Goal: Go to known website: Go to known website

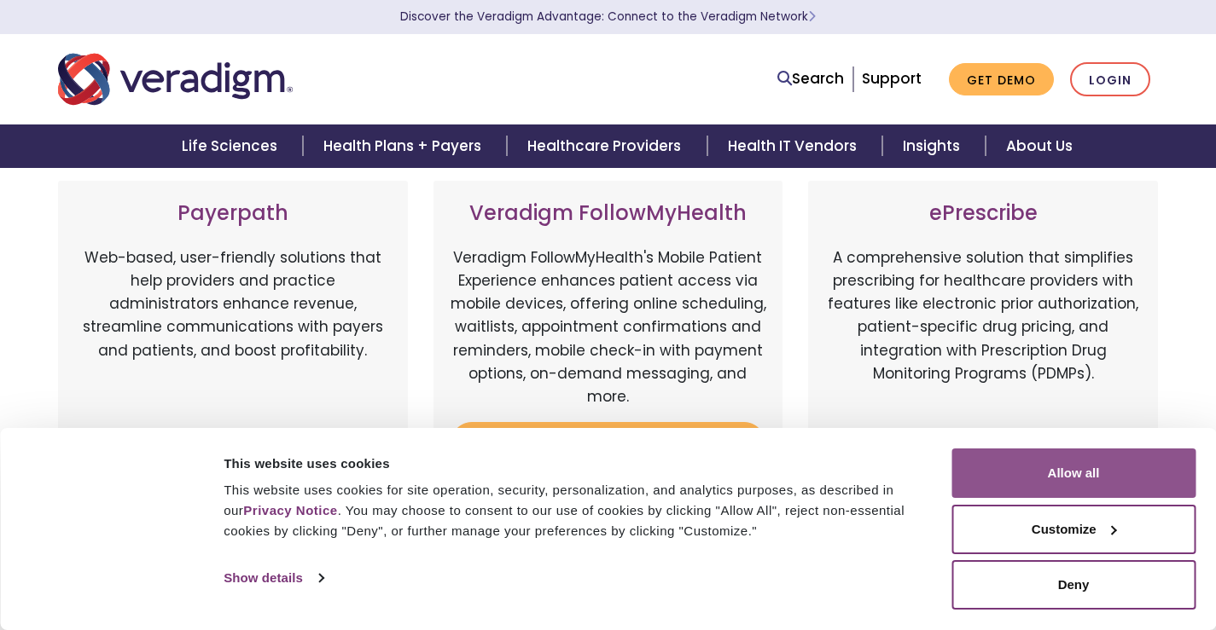
click at [1048, 479] on button "Allow all" at bounding box center [1073, 473] width 244 height 49
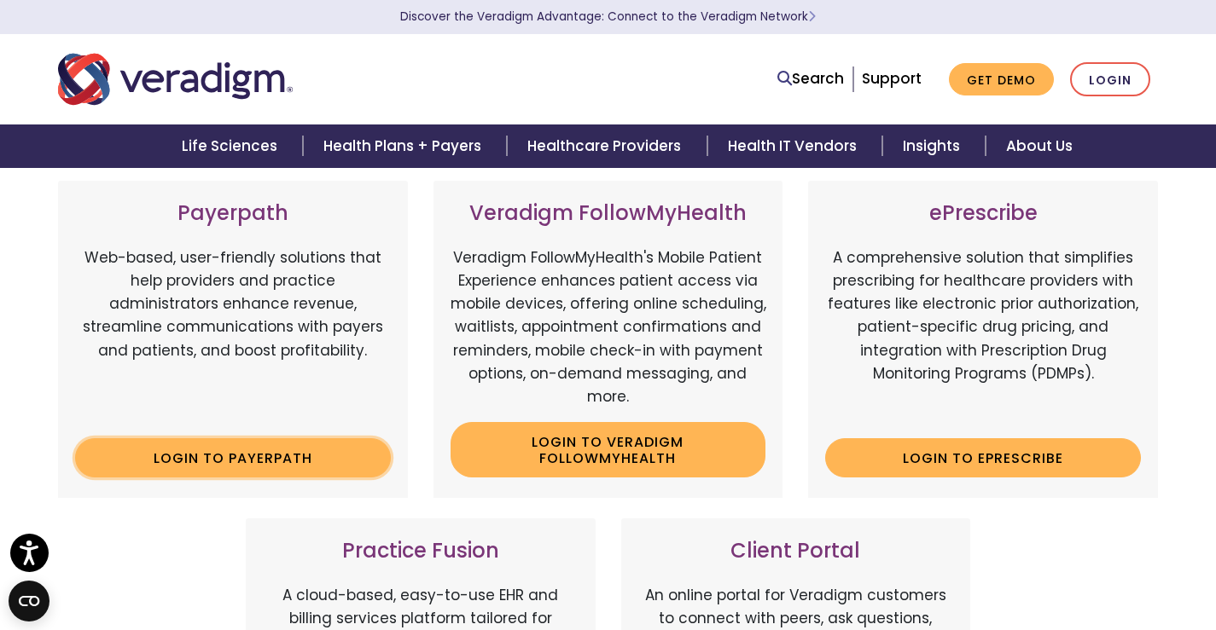
click at [283, 469] on link "Login to Payerpath" at bounding box center [233, 458] width 316 height 39
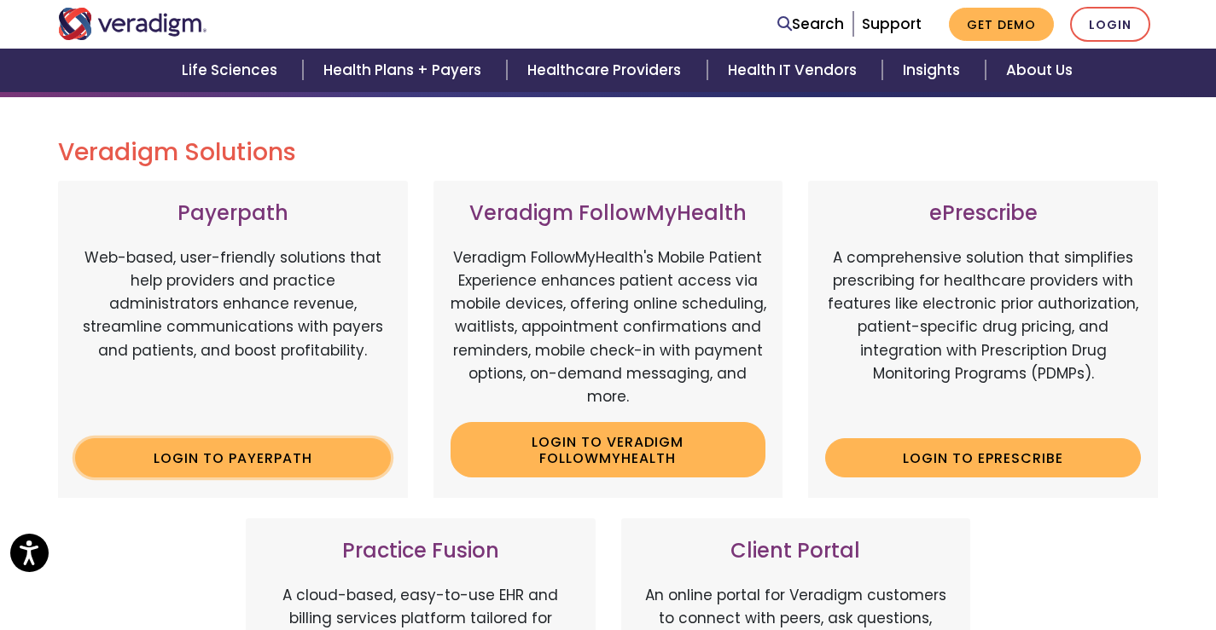
scroll to position [171, 0]
click at [288, 452] on link "Login to Payerpath" at bounding box center [233, 458] width 316 height 39
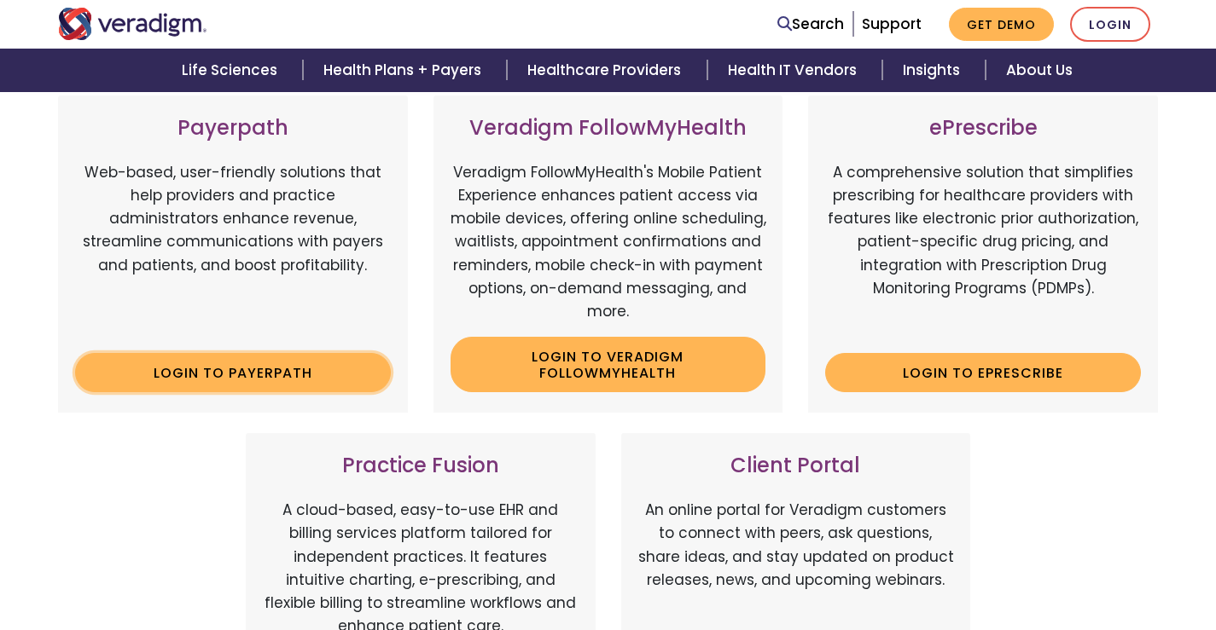
scroll to position [256, 0]
click at [228, 385] on link "Login to Payerpath" at bounding box center [233, 372] width 316 height 39
